Goal: Task Accomplishment & Management: Use online tool/utility

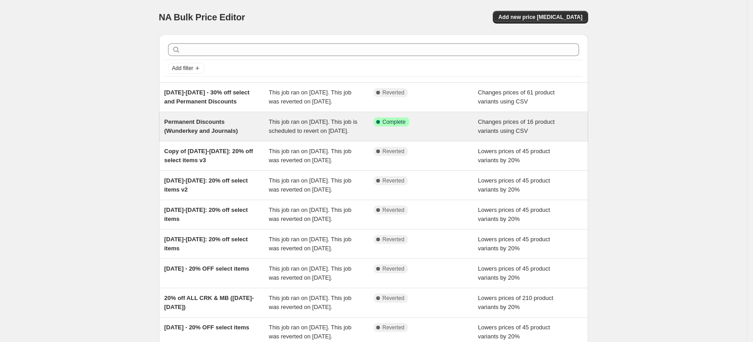
click at [233, 135] on div "Permanent Discounts (Wunderkey and Journals)" at bounding box center [216, 126] width 105 height 18
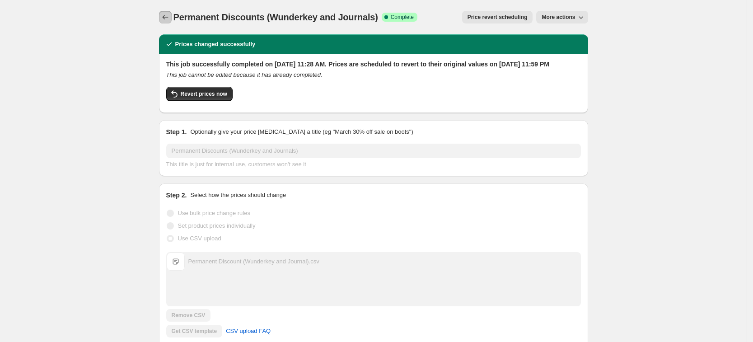
click at [167, 16] on icon "Price change jobs" at bounding box center [165, 17] width 9 height 9
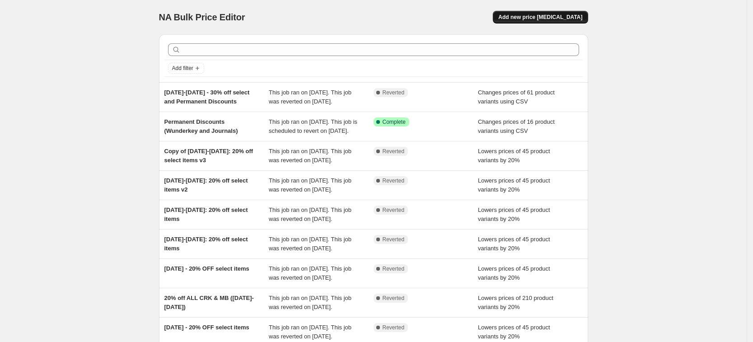
click at [558, 18] on span "Add new price [MEDICAL_DATA]" at bounding box center [540, 17] width 84 height 7
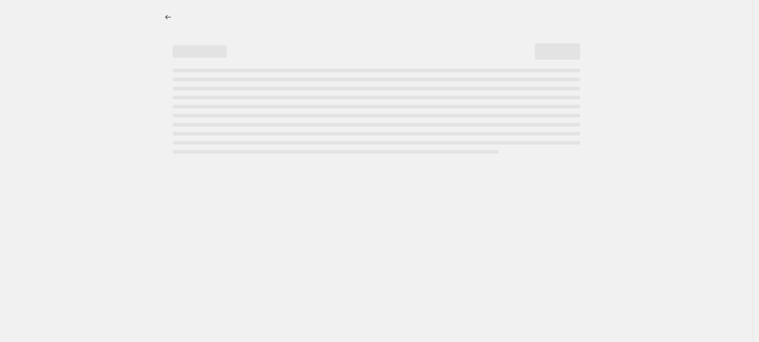
select select "percentage"
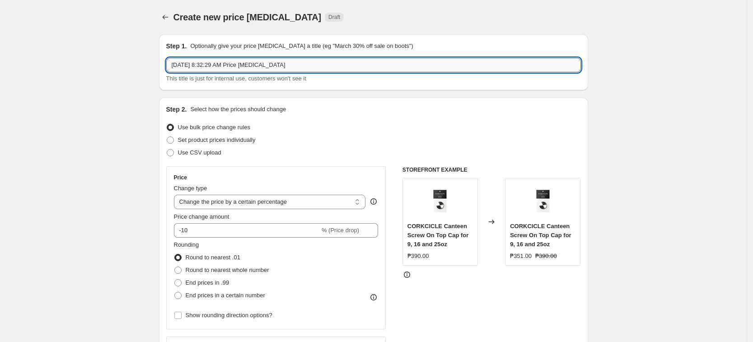
click at [317, 70] on input "[DATE] 8:32:29 AM Price [MEDICAL_DATA]" at bounding box center [373, 65] width 414 height 14
drag, startPoint x: 318, startPoint y: 64, endPoint x: 192, endPoint y: 62, distance: 125.5
click at [192, 62] on input "[DATE] 8:32:29 AM Price [MEDICAL_DATA]" at bounding box center [373, 65] width 414 height 14
click at [188, 63] on input "[DATE] 8:32:29 AM Price [MEDICAL_DATA]" at bounding box center [373, 65] width 414 height 14
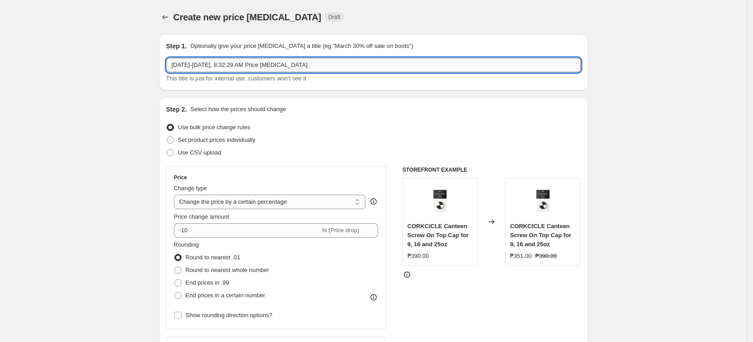
drag, startPoint x: 218, startPoint y: 62, endPoint x: 550, endPoint y: 64, distance: 332.8
click at [550, 64] on input "[DATE]-[DATE], 8:32:29 AM Price [MEDICAL_DATA]" at bounding box center [373, 65] width 414 height 14
paste input "999 on select items"
type input "[DATE]-[DATE] - 999 on select items"
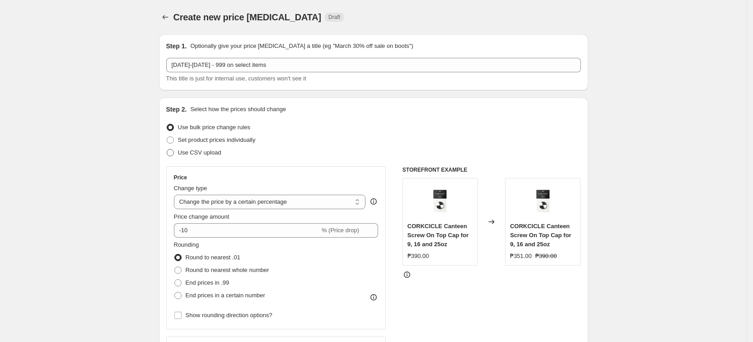
click at [221, 151] on span "Use CSV upload" at bounding box center [199, 152] width 43 height 7
click at [167, 149] on input "Use CSV upload" at bounding box center [167, 149] width 0 height 0
radio input "true"
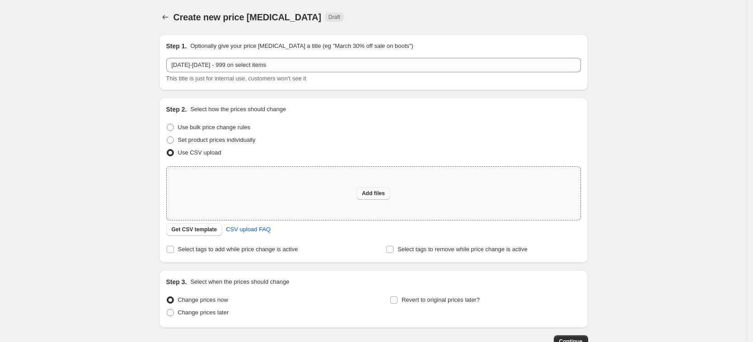
click at [377, 190] on span "Add files" at bounding box center [373, 193] width 23 height 7
click at [191, 226] on span "Get CSV template" at bounding box center [195, 229] width 46 height 7
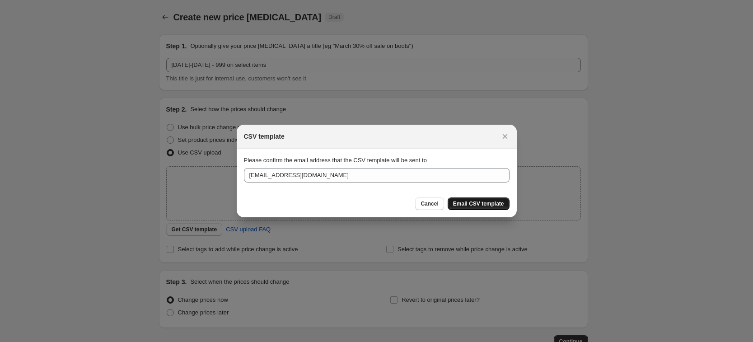
click at [484, 205] on span "Email CSV template" at bounding box center [478, 203] width 51 height 7
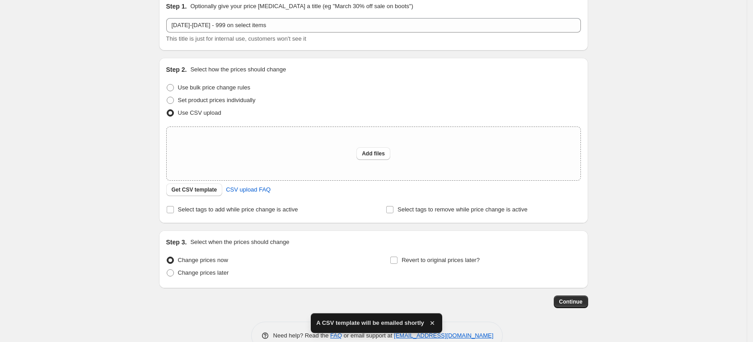
scroll to position [56, 0]
